Goal: Transaction & Acquisition: Purchase product/service

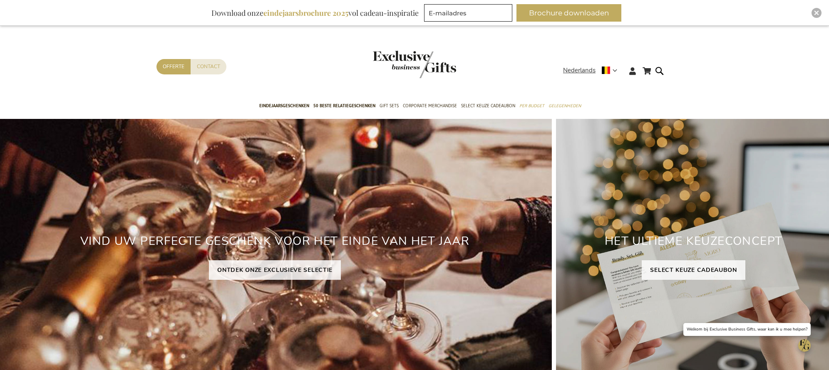
click at [665, 48] on header "Winkelwagen Winkelwagen Sluiten U heeft geen product(en) in uw winkelwagen. Ga …" at bounding box center [414, 61] width 829 height 70
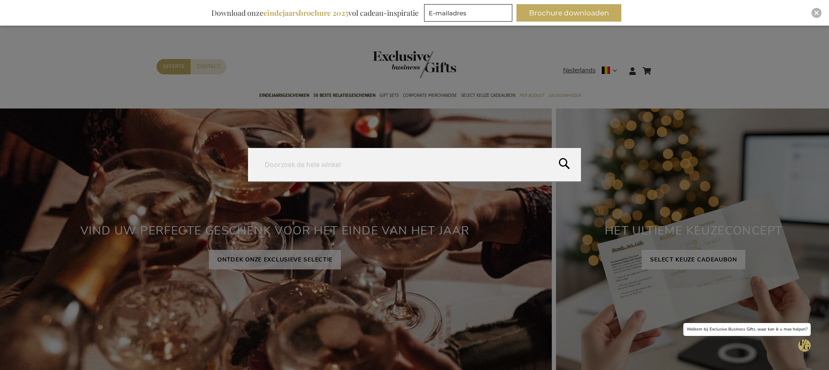
click at [666, 66] on form "Search Search" at bounding box center [662, 66] width 8 height 0
type input "the ultimate tapas board"
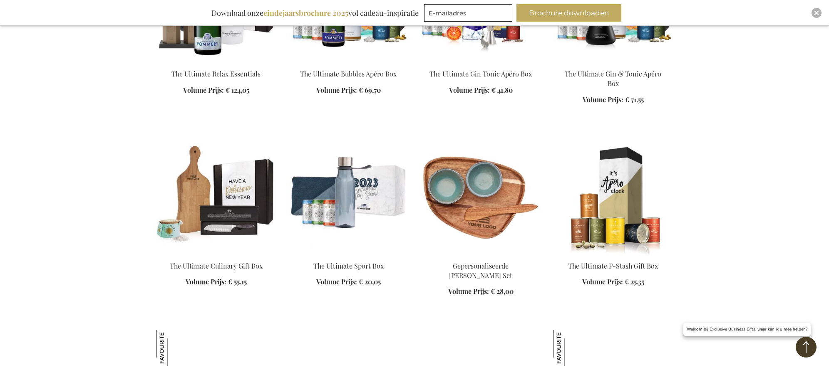
scroll to position [789, 0]
